Goal: Task Accomplishment & Management: Use online tool/utility

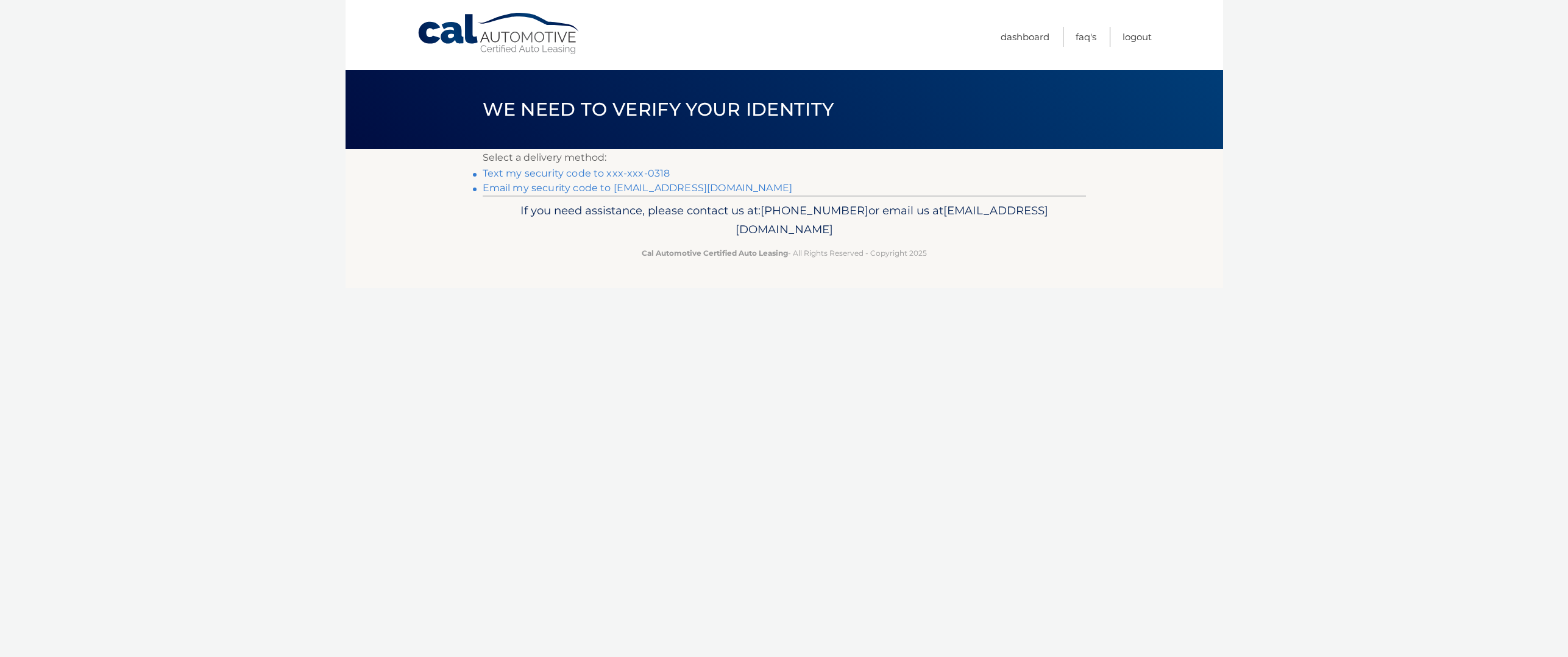
click at [584, 171] on link "Text my security code to xxx-xxx-0318" at bounding box center [576, 173] width 188 height 11
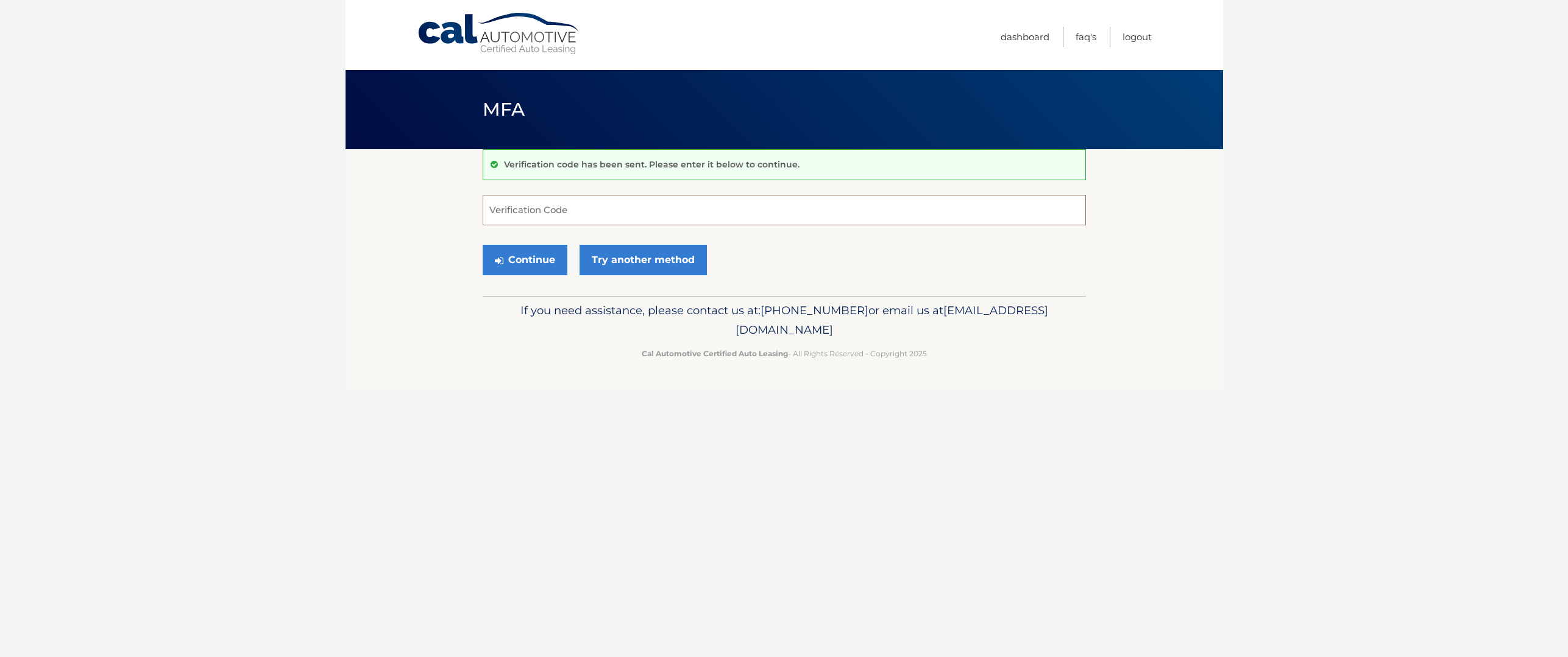
click at [587, 204] on input "Verification Code" at bounding box center [784, 210] width 603 height 30
type input "840103"
click at [545, 261] on button "Continue" at bounding box center [524, 260] width 84 height 30
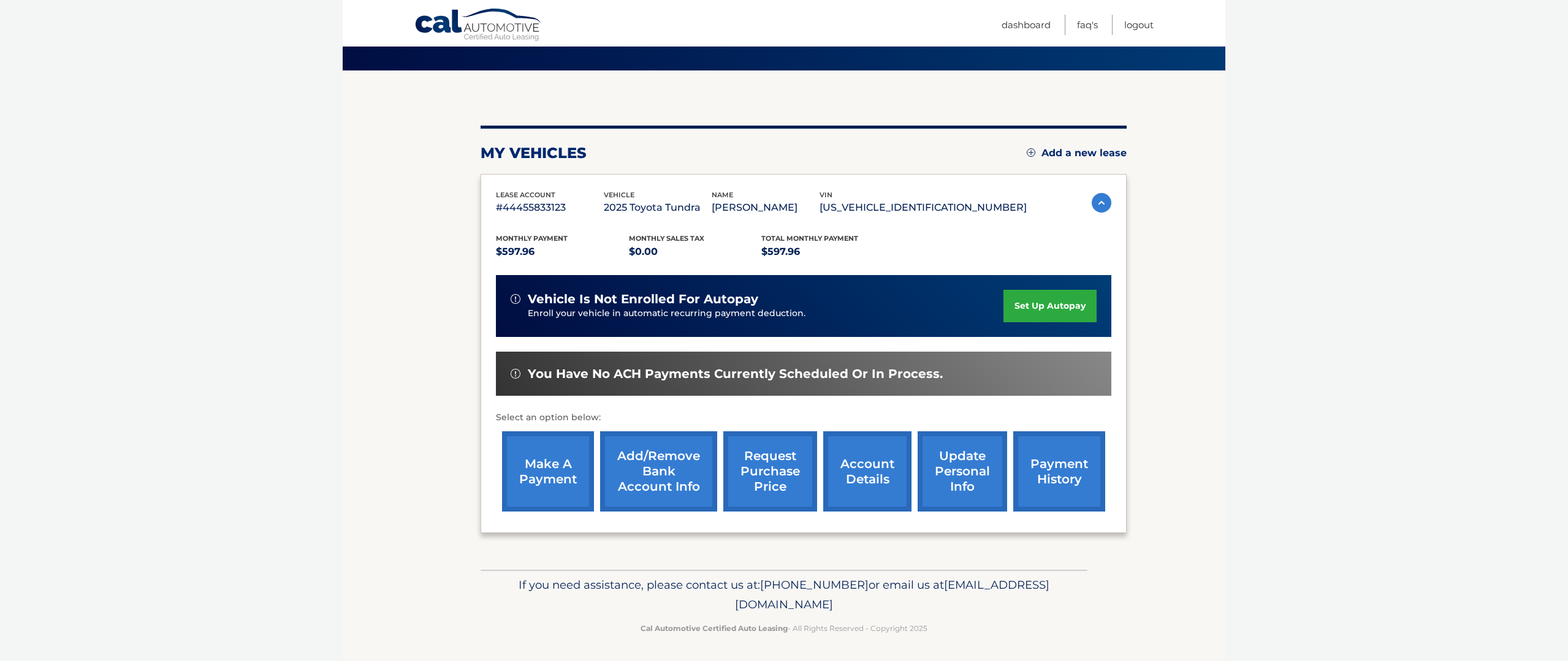
scroll to position [82, 0]
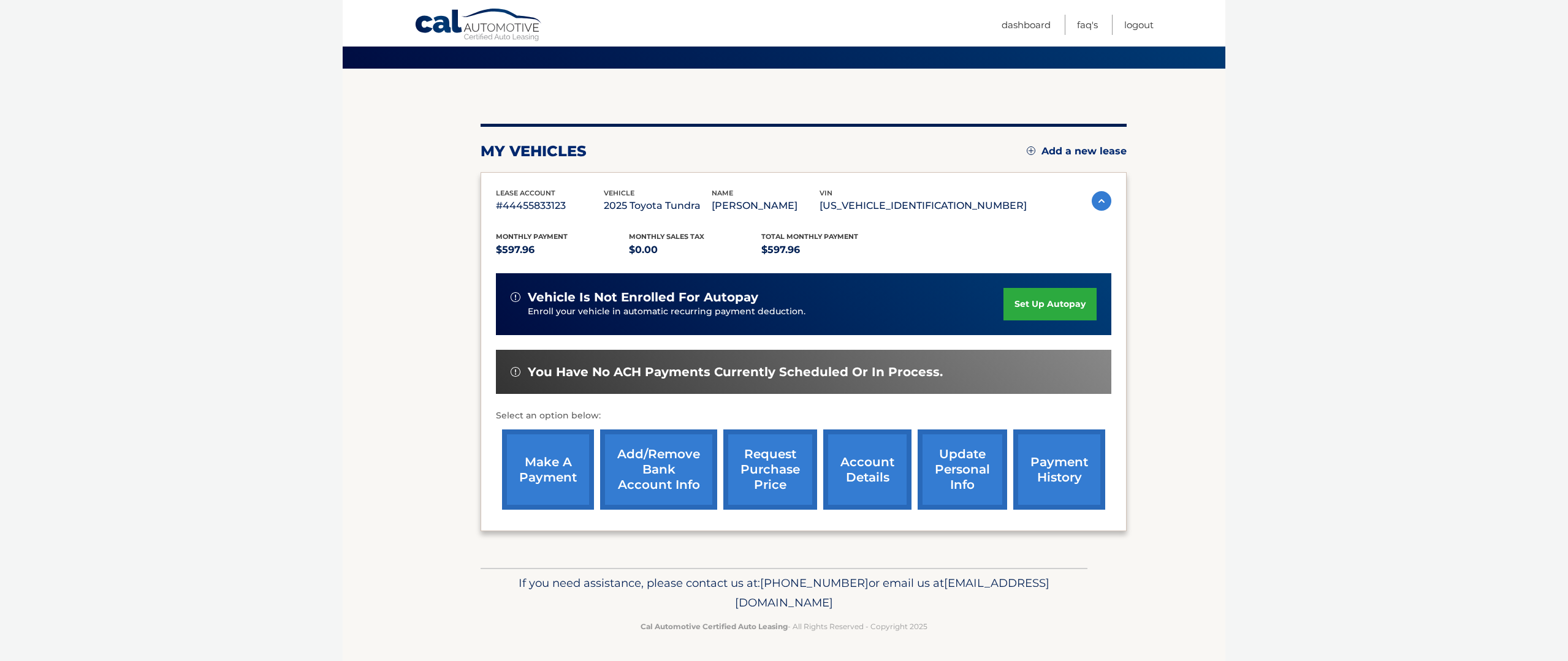
click at [558, 454] on link "make a payment" at bounding box center [548, 469] width 92 height 80
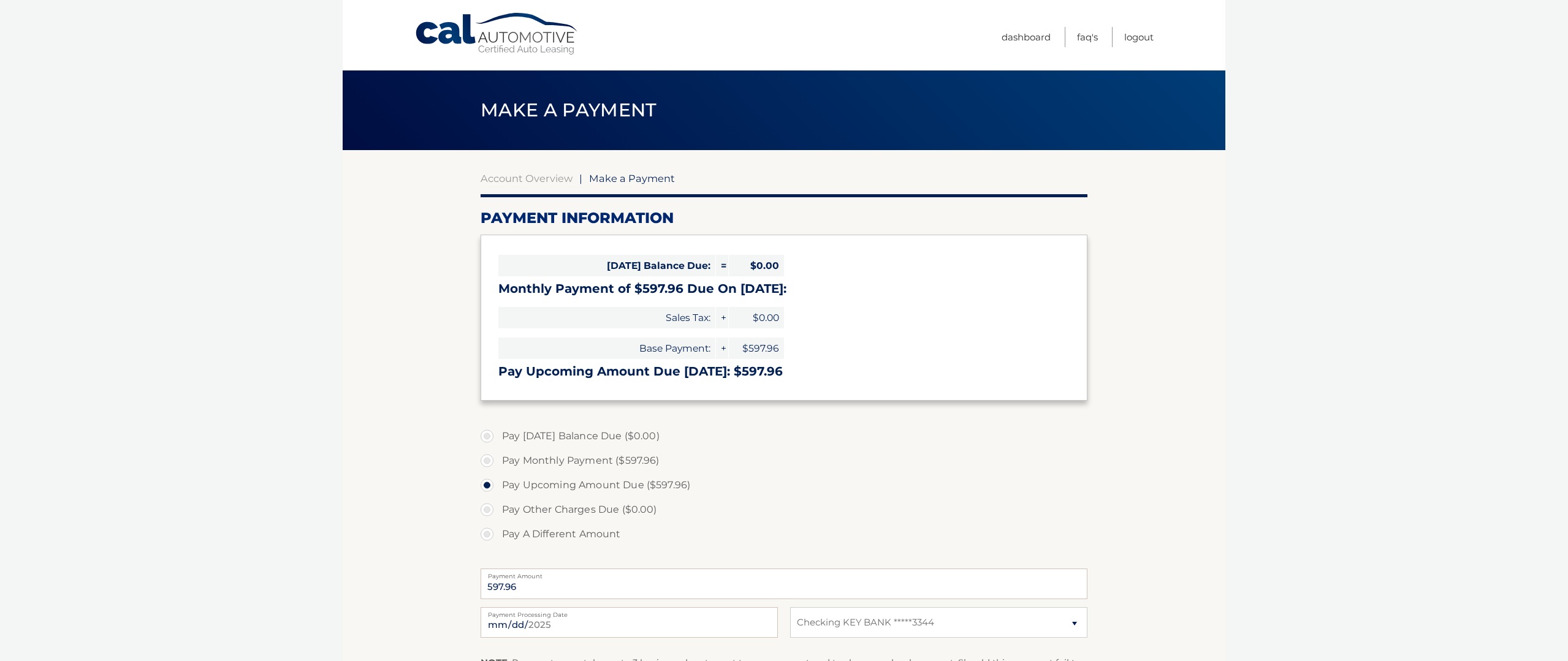
select select "YjQ0M2E4YmItMjBhMS00YWIzLWI4NGUtZjJkYmQ3ZGNlNmEw"
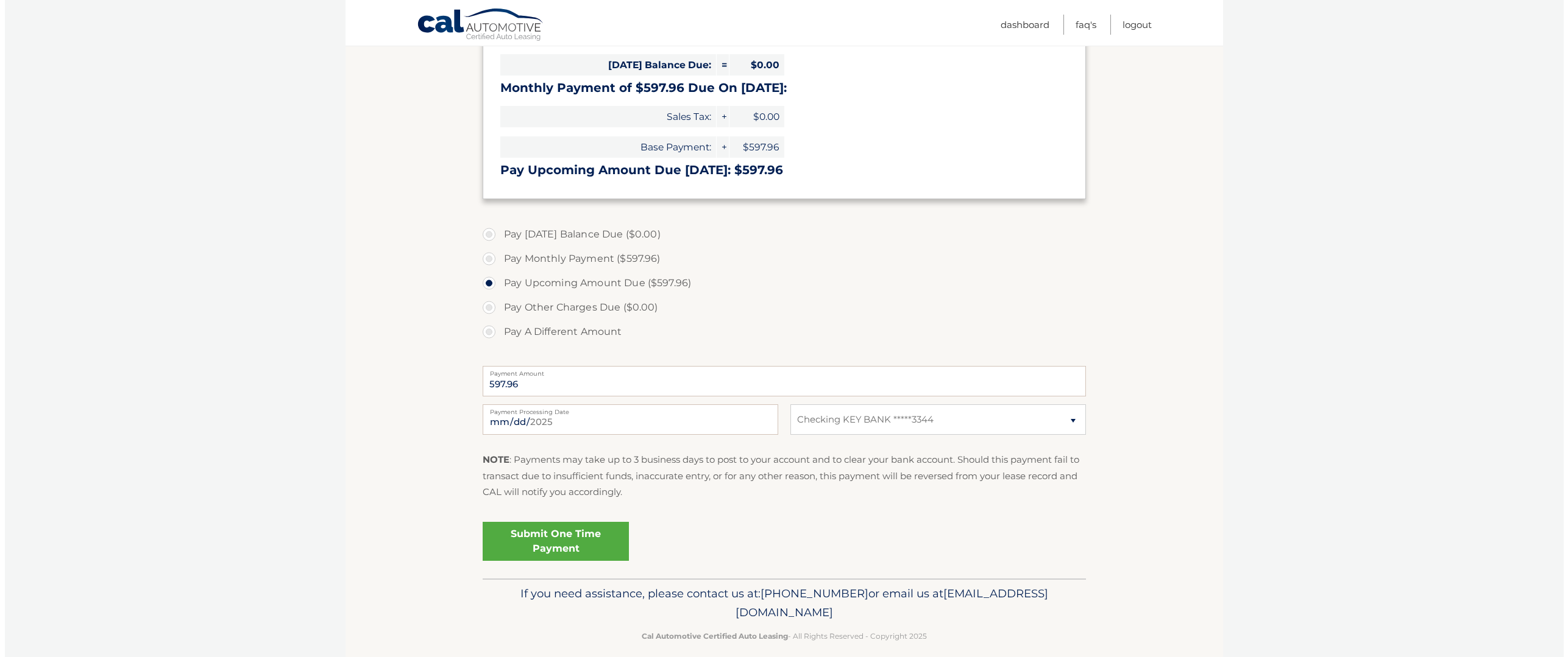
scroll to position [213, 0]
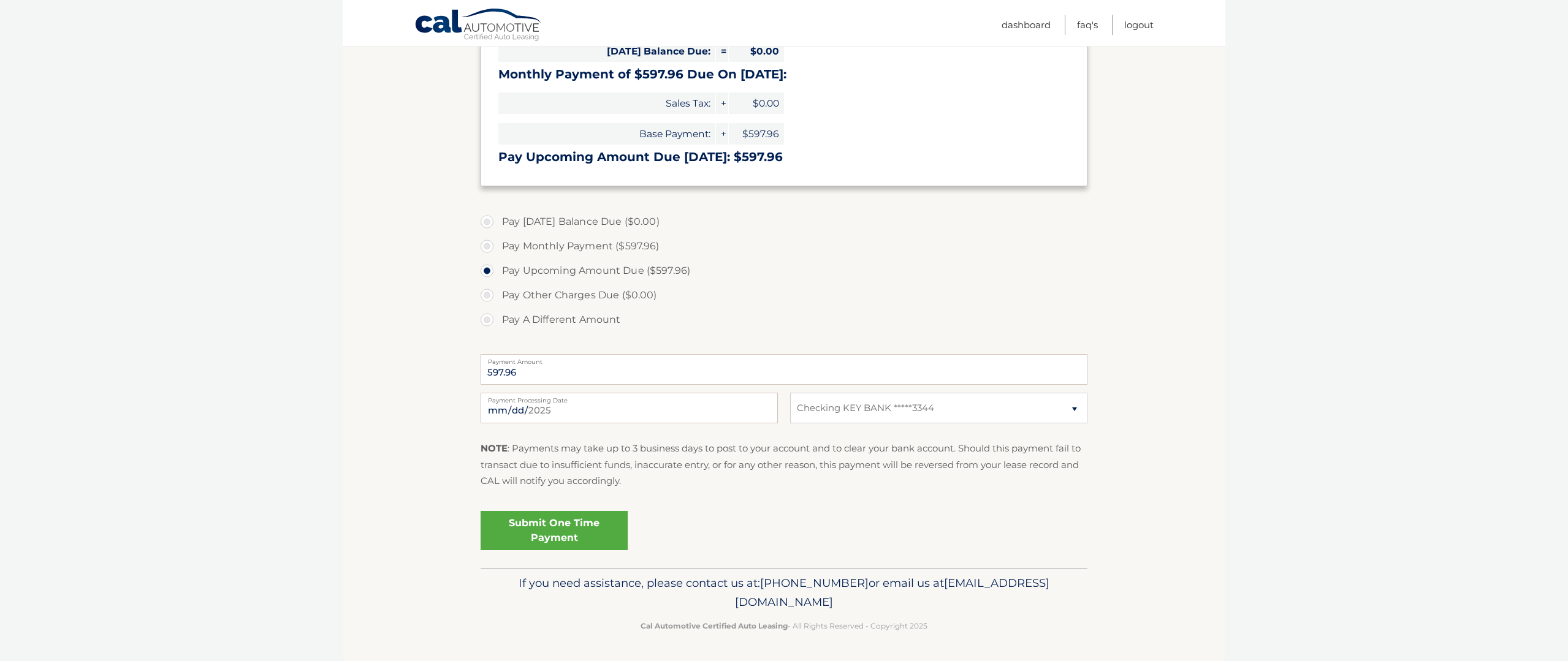
click at [564, 533] on link "Submit One Time Payment" at bounding box center [554, 530] width 147 height 39
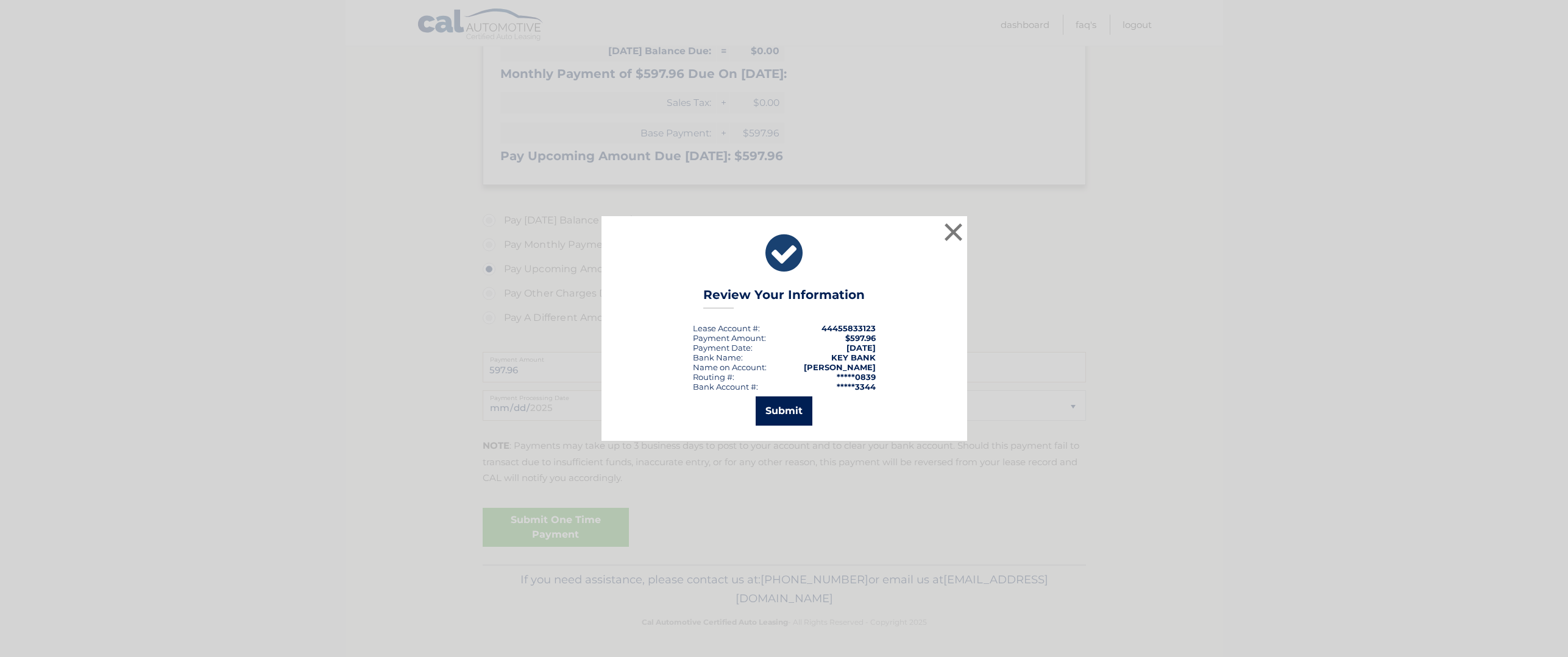
click at [781, 415] on button "Submit" at bounding box center [784, 411] width 56 height 29
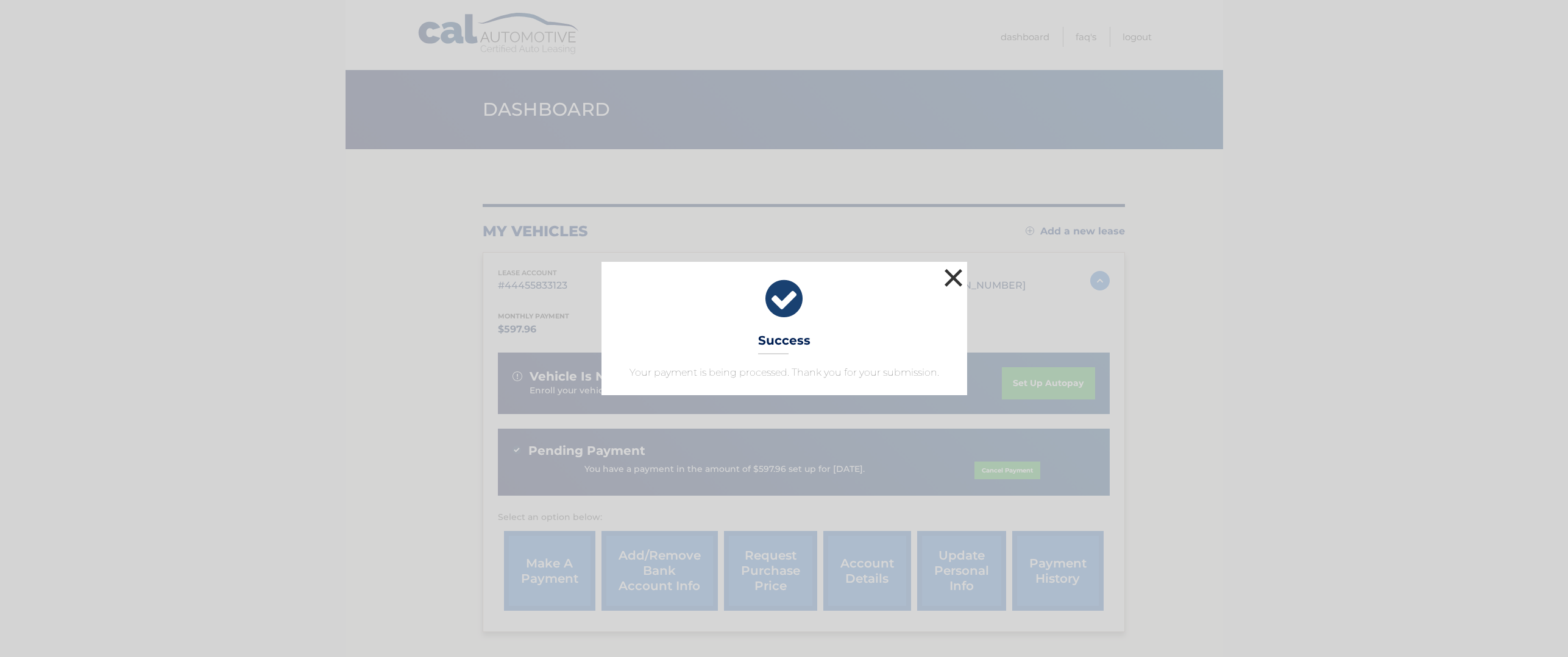
click at [953, 282] on button "×" at bounding box center [953, 278] width 24 height 24
